Goal: Task Accomplishment & Management: Manage account settings

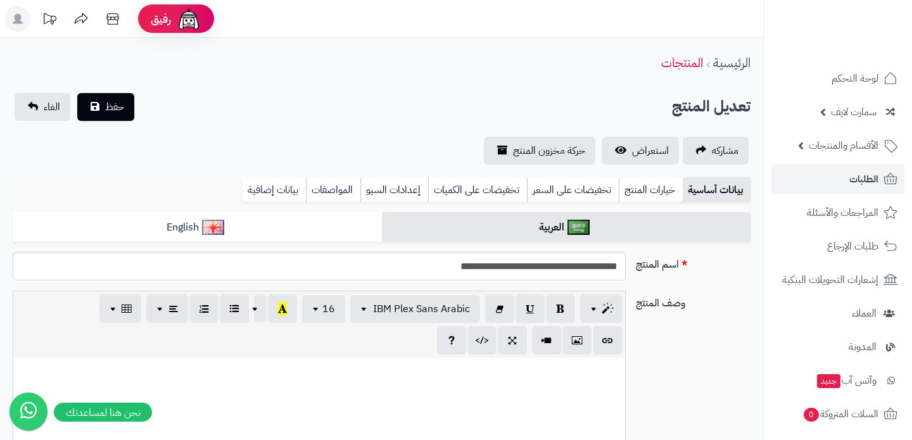
scroll to position [776, 0]
click at [869, 92] on link "لوحة التحكم" at bounding box center [838, 78] width 133 height 30
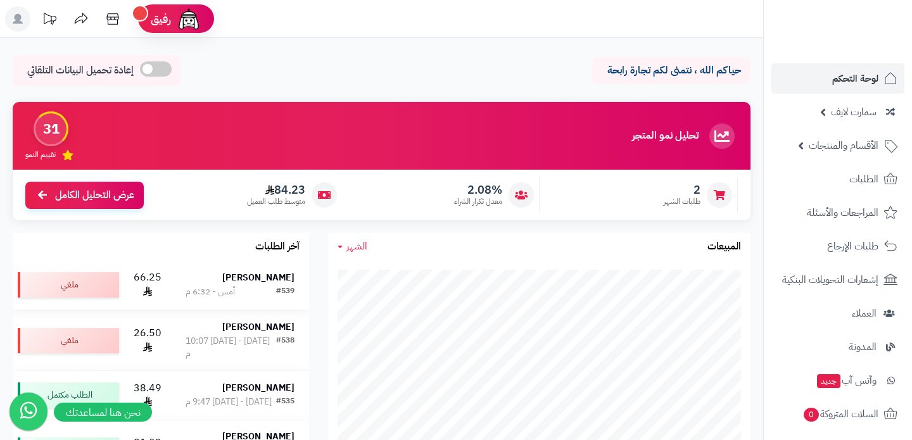
click at [272, 279] on strong "[PERSON_NAME]" at bounding box center [258, 277] width 72 height 13
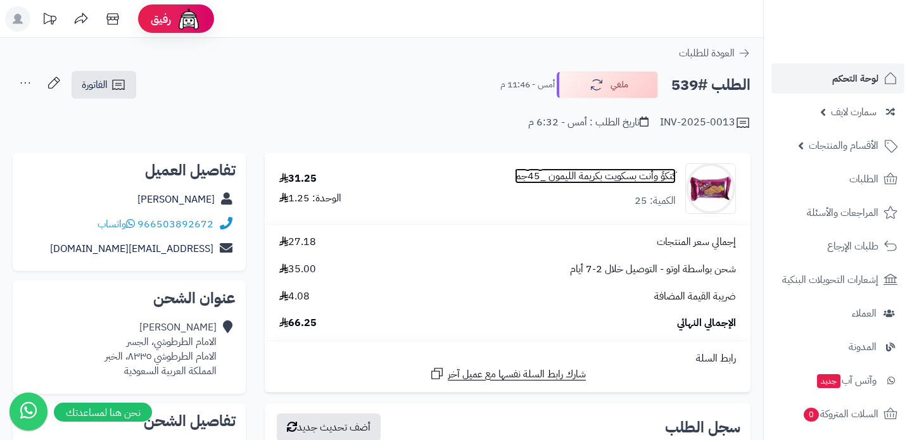
click at [628, 177] on link "كتكوً وأنت بسكويت بكريمة الليمون _45جم" at bounding box center [595, 176] width 161 height 15
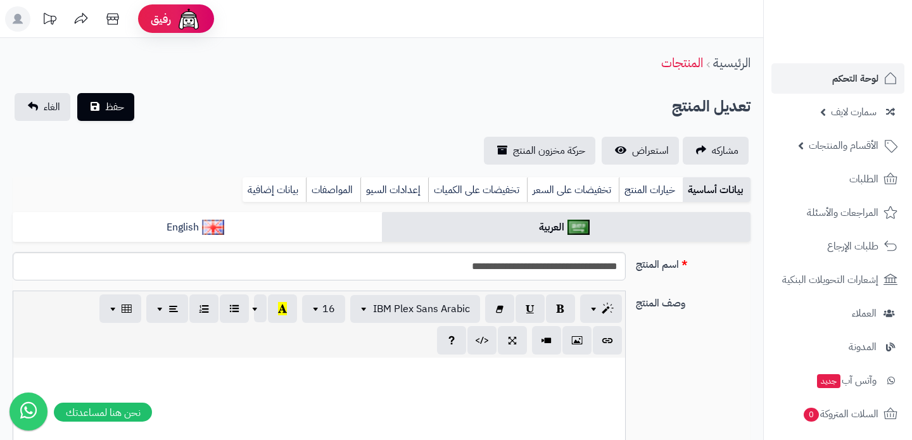
scroll to position [770, 0]
click at [445, 264] on input "**********" at bounding box center [319, 266] width 613 height 29
